Goal: Information Seeking & Learning: Learn about a topic

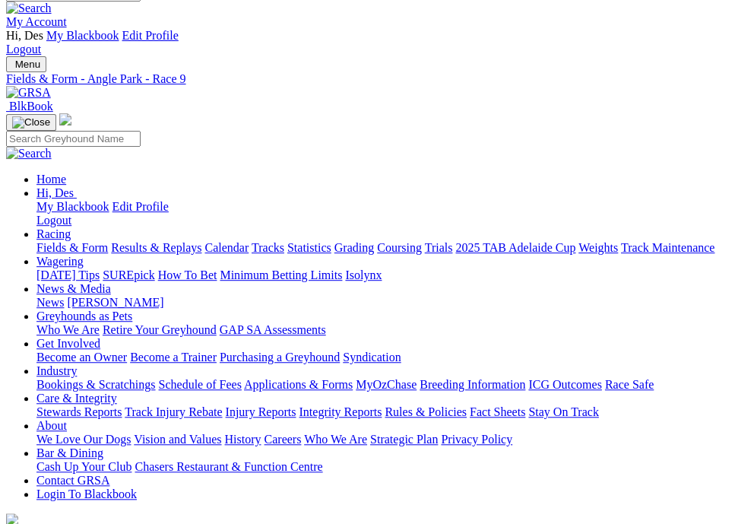
scroll to position [30, 0]
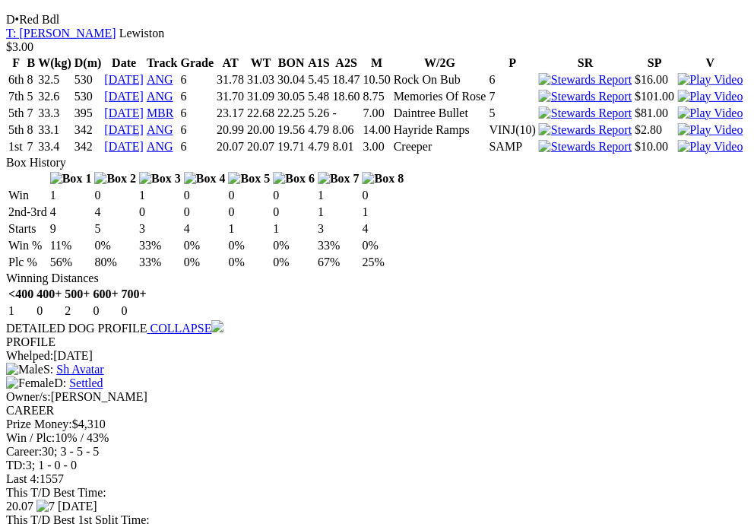
scroll to position [3091, 0]
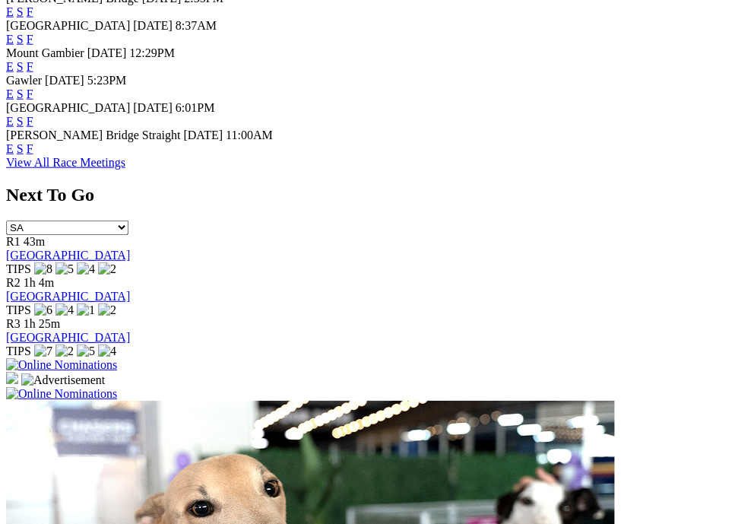
scroll to position [934, 2]
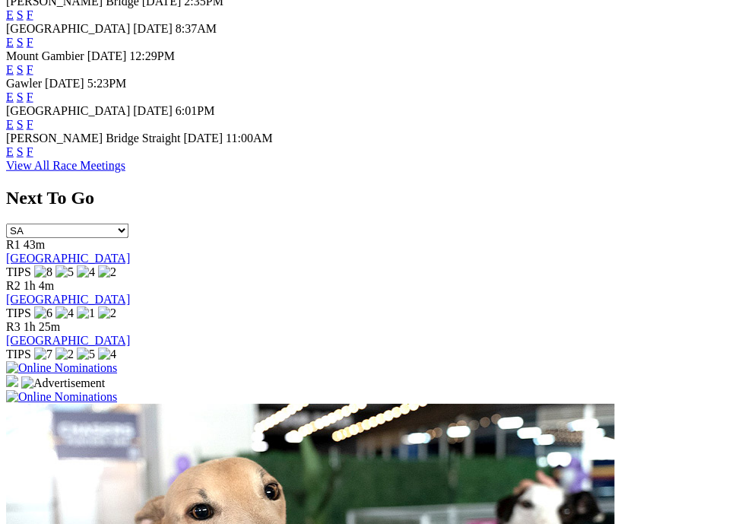
click at [33, 131] on link "F" at bounding box center [30, 124] width 7 height 13
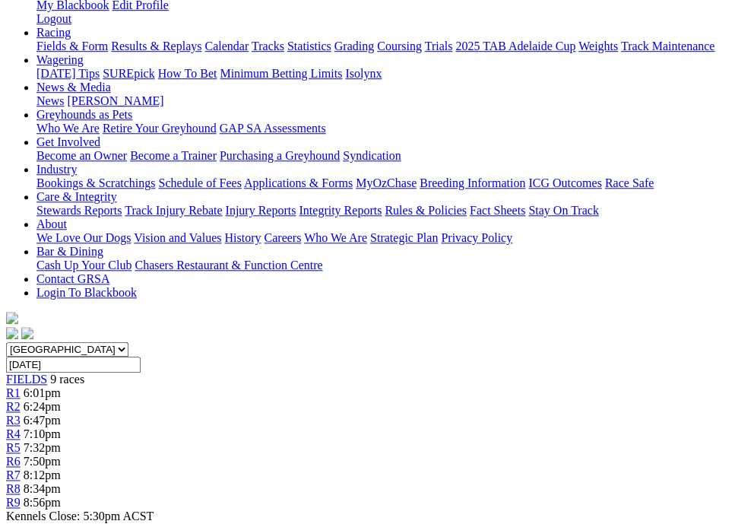
scroll to position [223, 0]
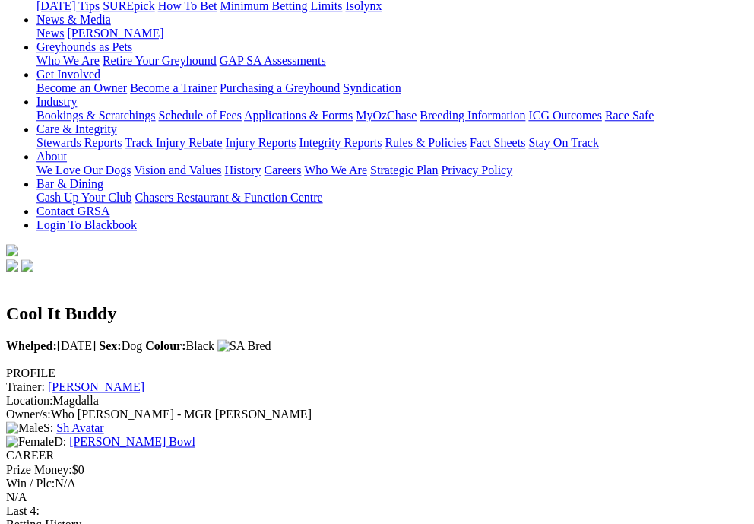
scroll to position [290, 0]
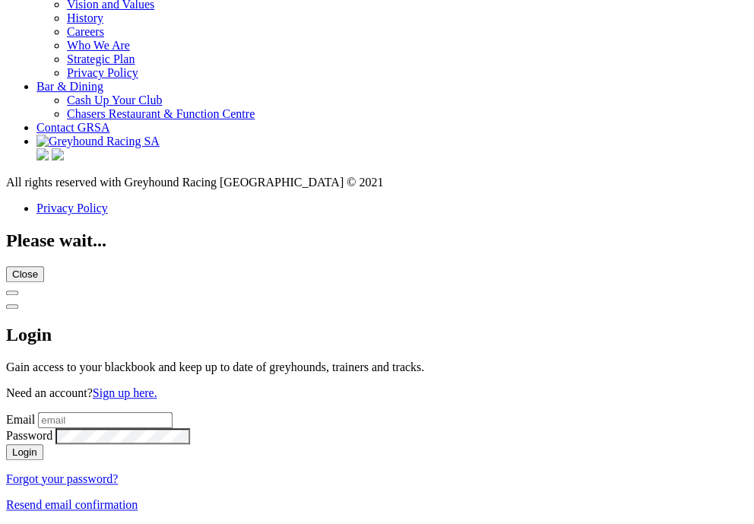
scroll to position [6144, 2]
